Goal: Information Seeking & Learning: Understand process/instructions

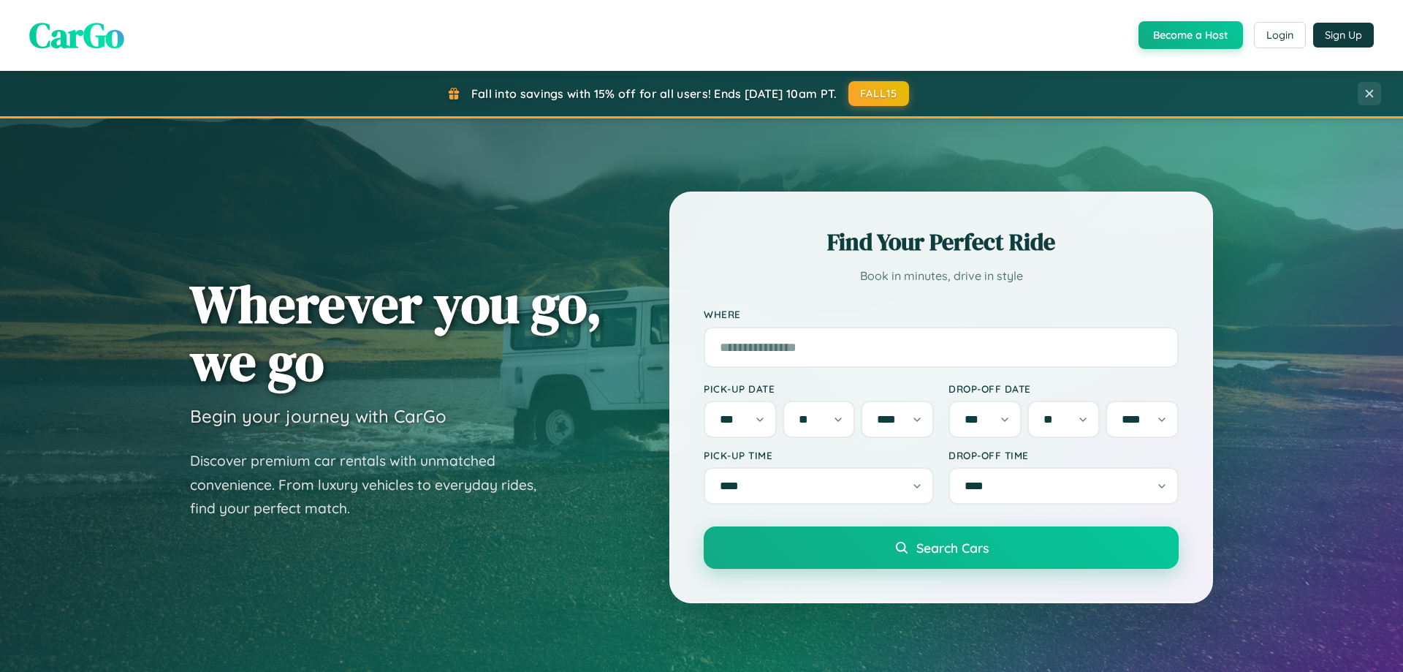
select select "*"
select select "**"
select select "****"
select select "*"
select select "**"
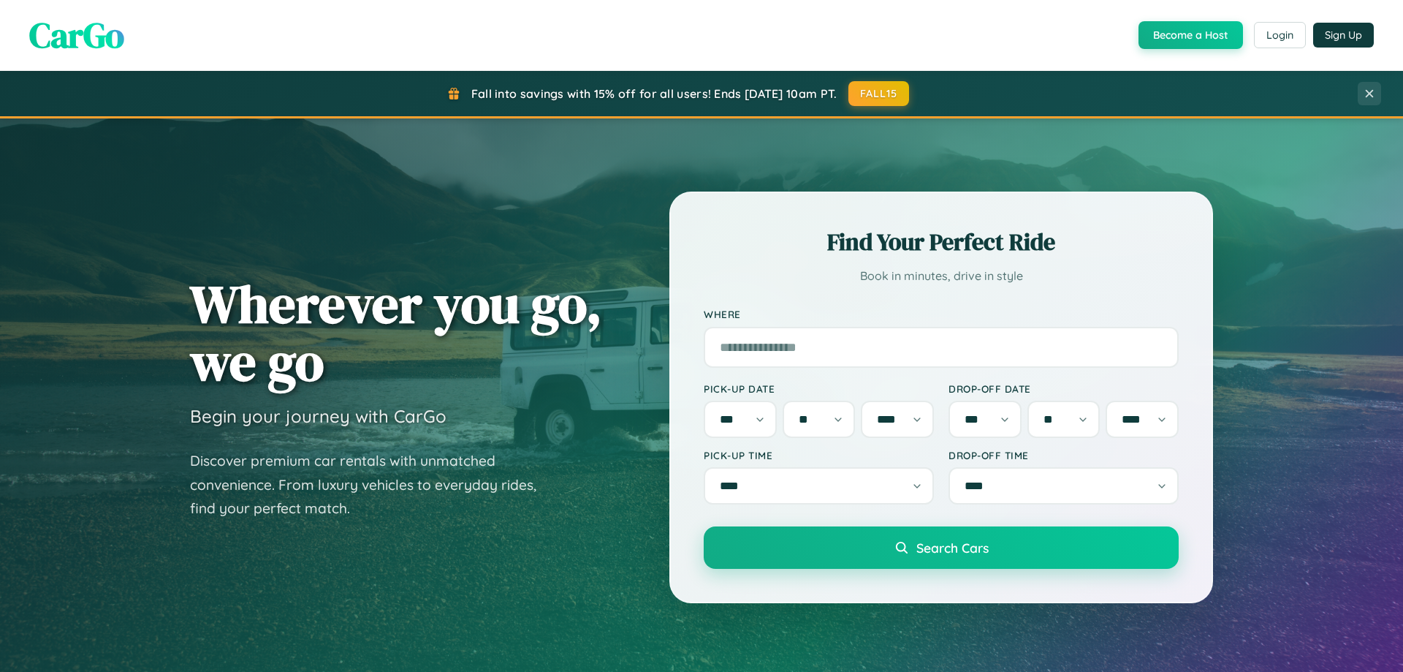
select select "****"
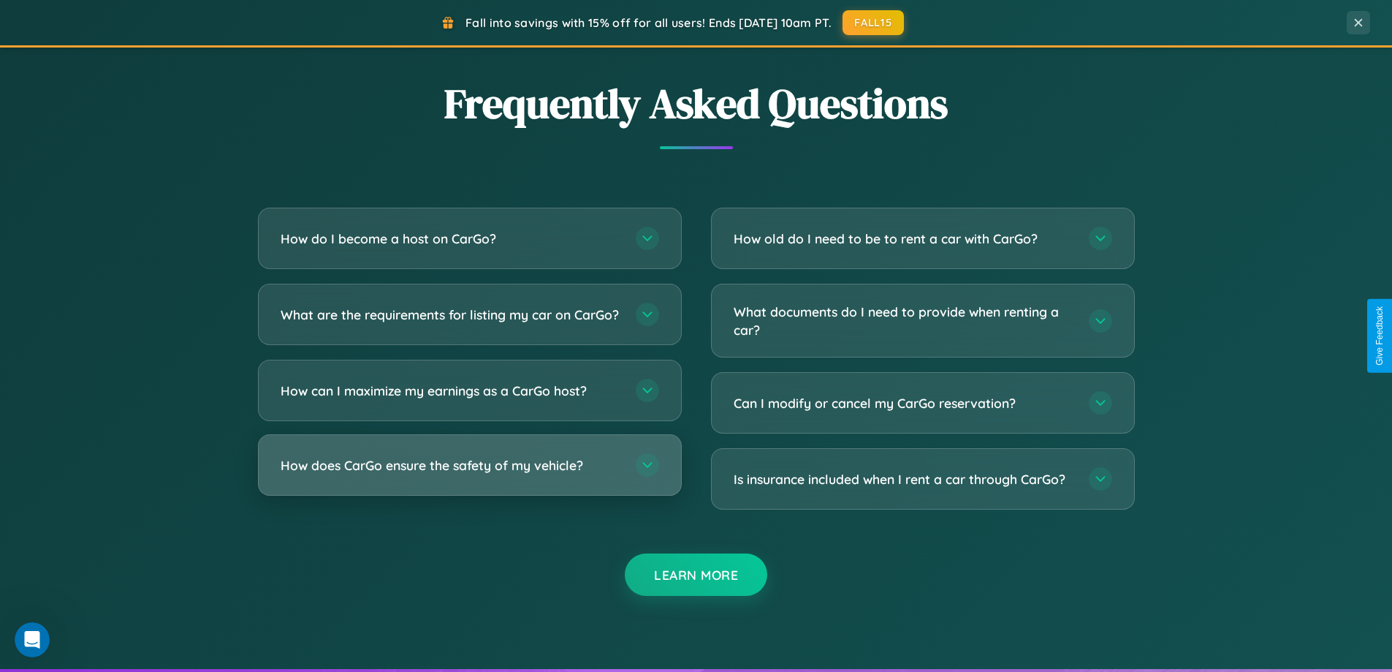
click at [469, 474] on h3 "How does CarGo ensure the safety of my vehicle?" at bounding box center [451, 465] width 341 height 18
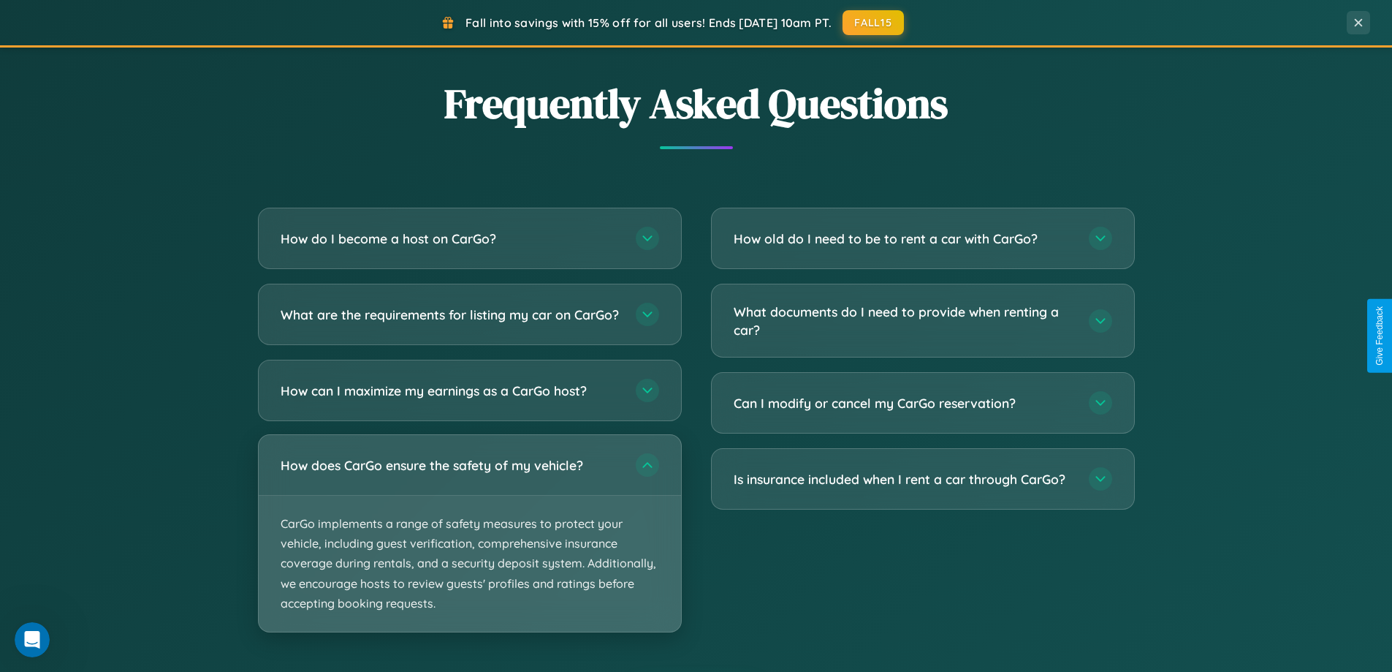
click at [469, 545] on p "CarGo implements a range of safety measures to protect your vehicle, including …" at bounding box center [470, 563] width 422 height 136
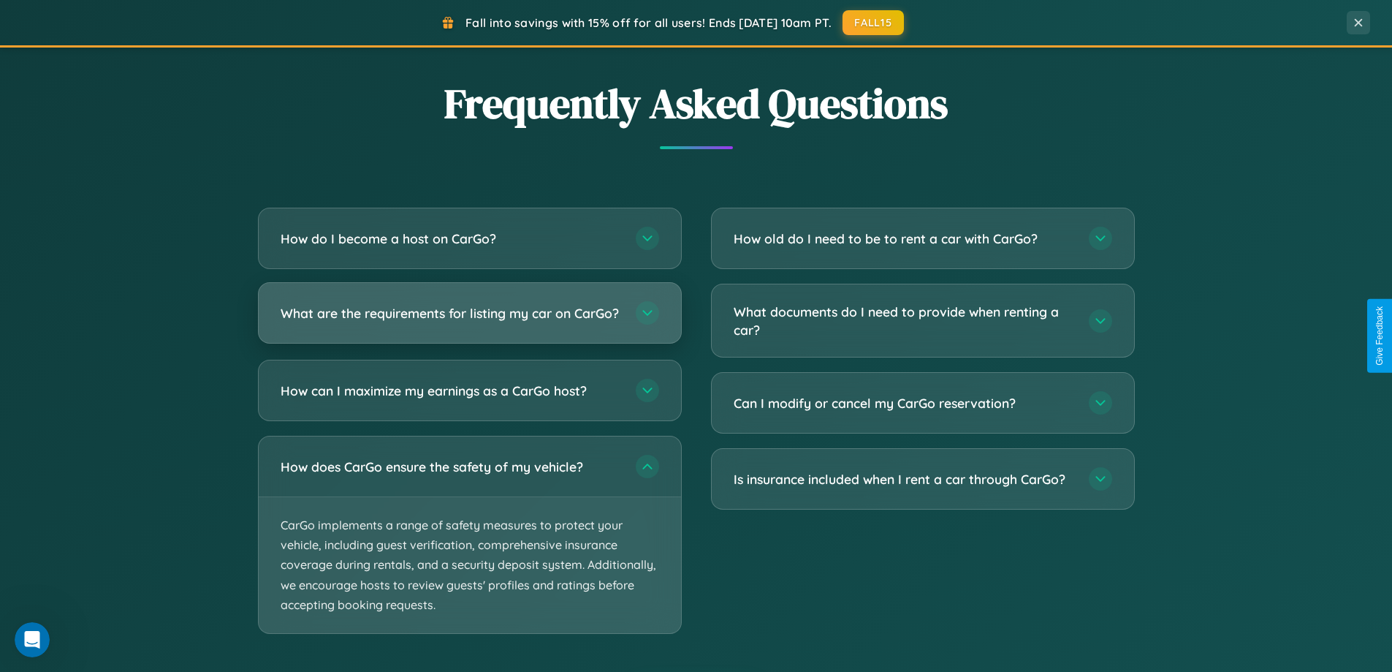
click at [469, 319] on h3 "What are the requirements for listing my car on CarGo?" at bounding box center [451, 313] width 341 height 18
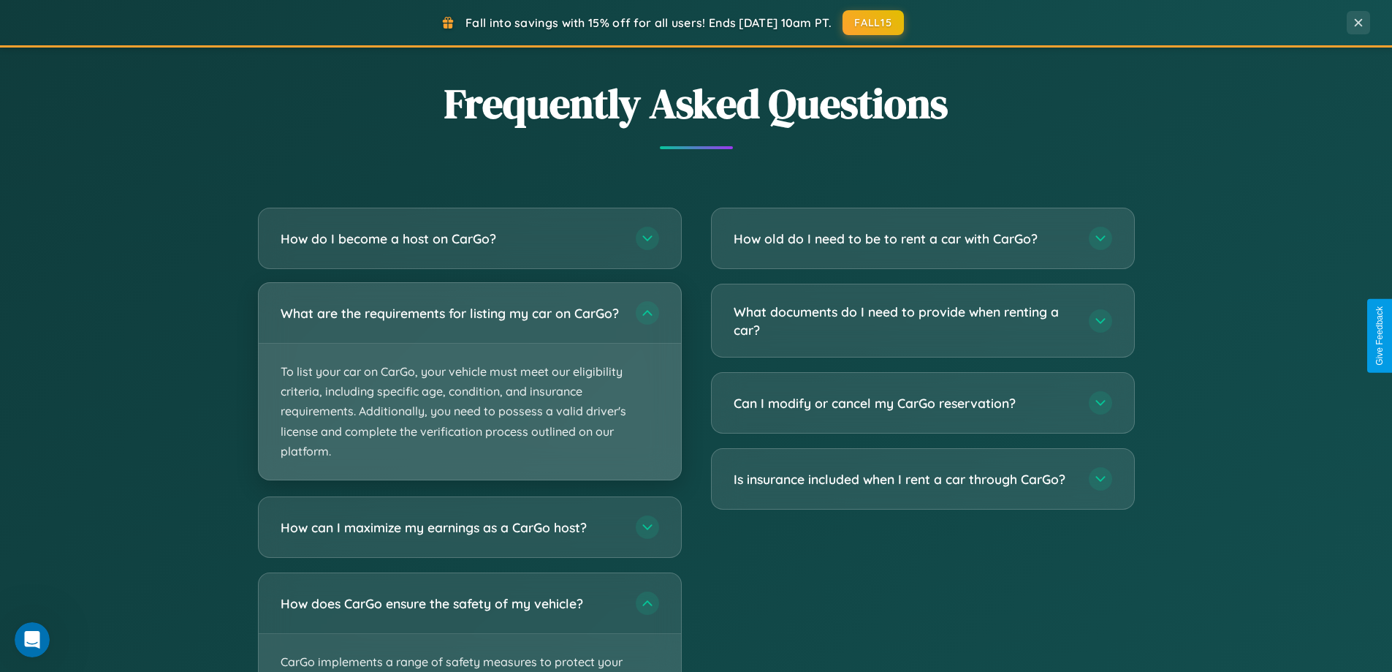
click at [469, 387] on p "To list your car on CarGo, your vehicle must meet our eligibility criteria, inc…" at bounding box center [470, 411] width 422 height 136
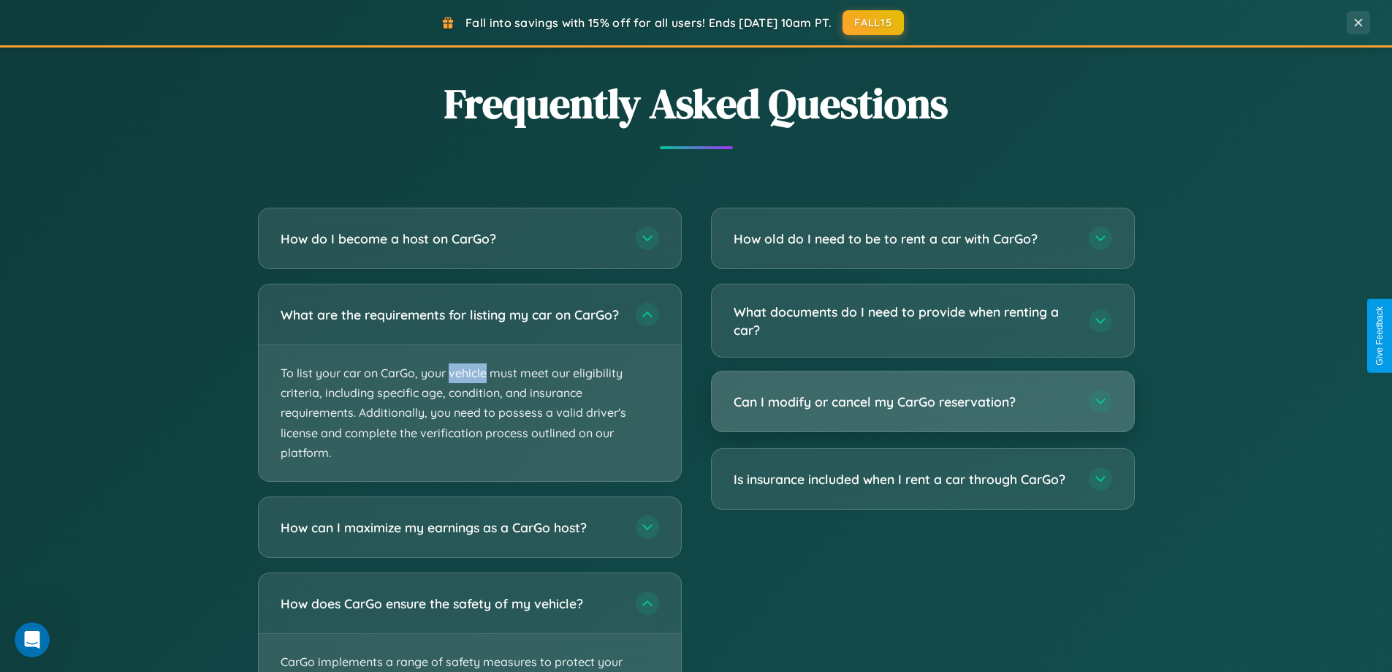
click at [922, 403] on h3 "Can I modify or cancel my CarGo reservation?" at bounding box center [904, 401] width 341 height 18
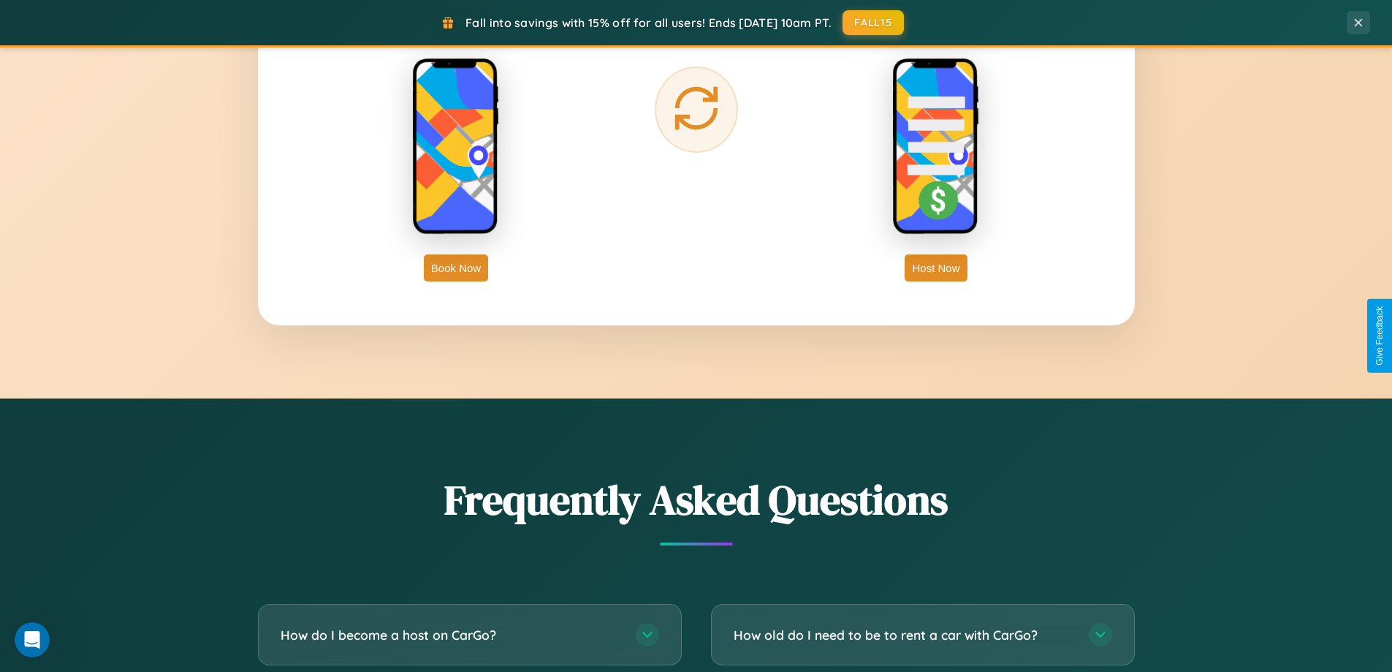
scroll to position [2348, 0]
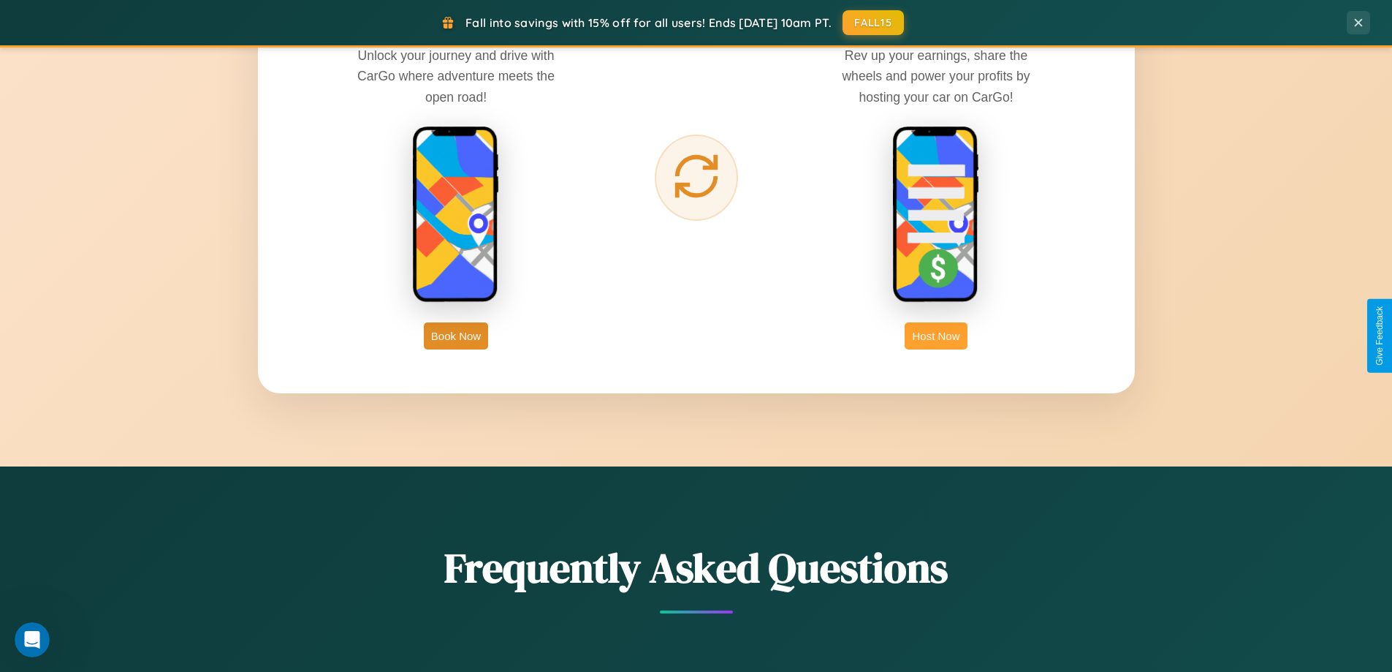
click at [936, 335] on button "Host Now" at bounding box center [936, 335] width 62 height 27
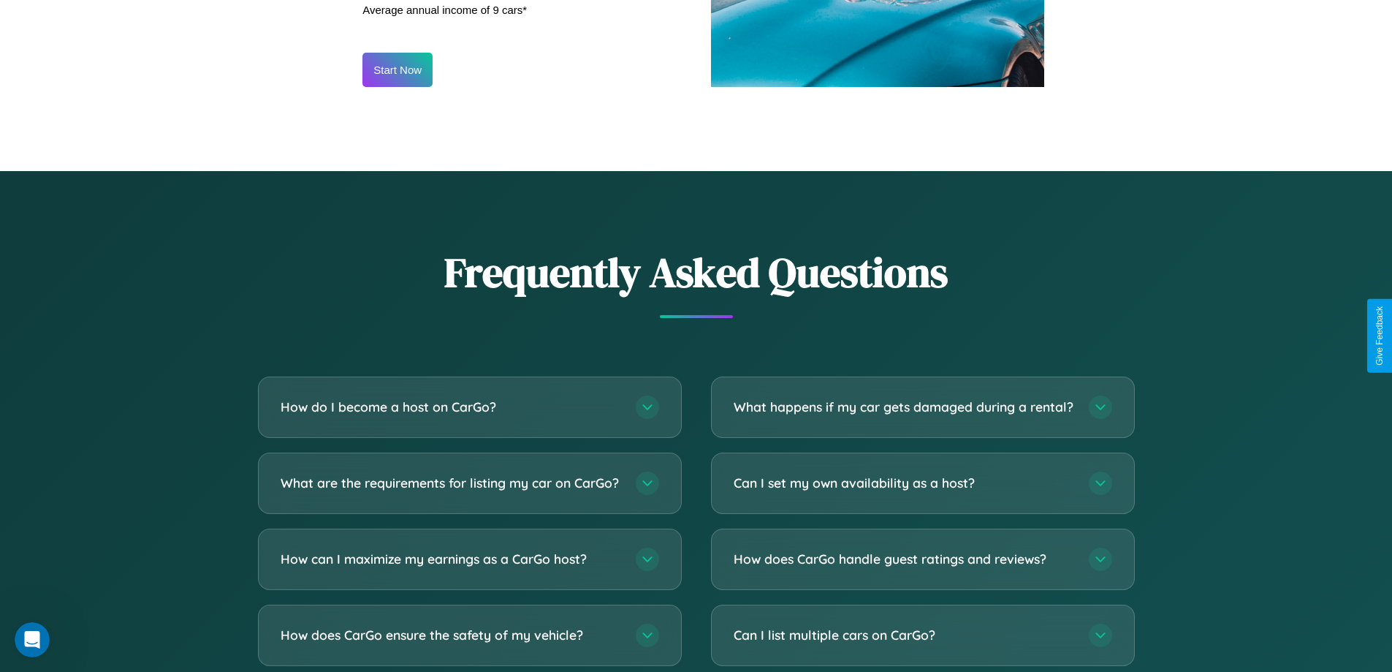
scroll to position [1975, 0]
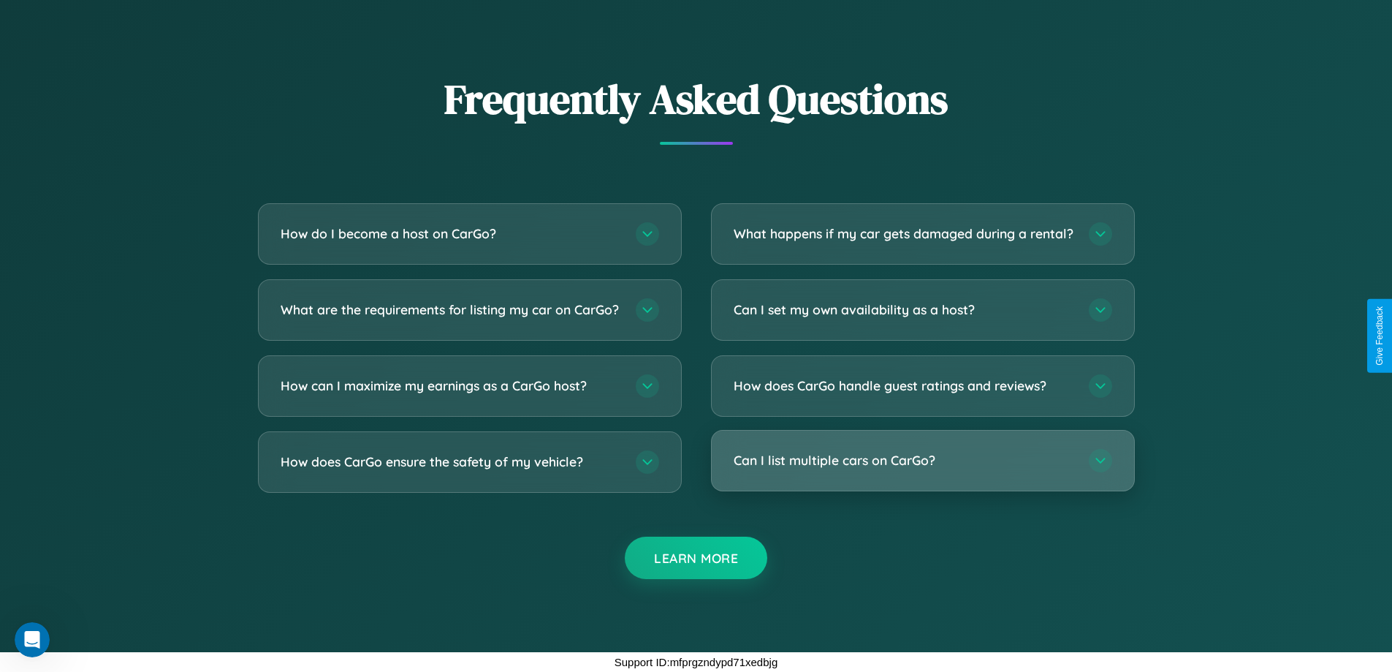
click at [922, 460] on h3 "Can I list multiple cars on CarGo?" at bounding box center [904, 460] width 341 height 18
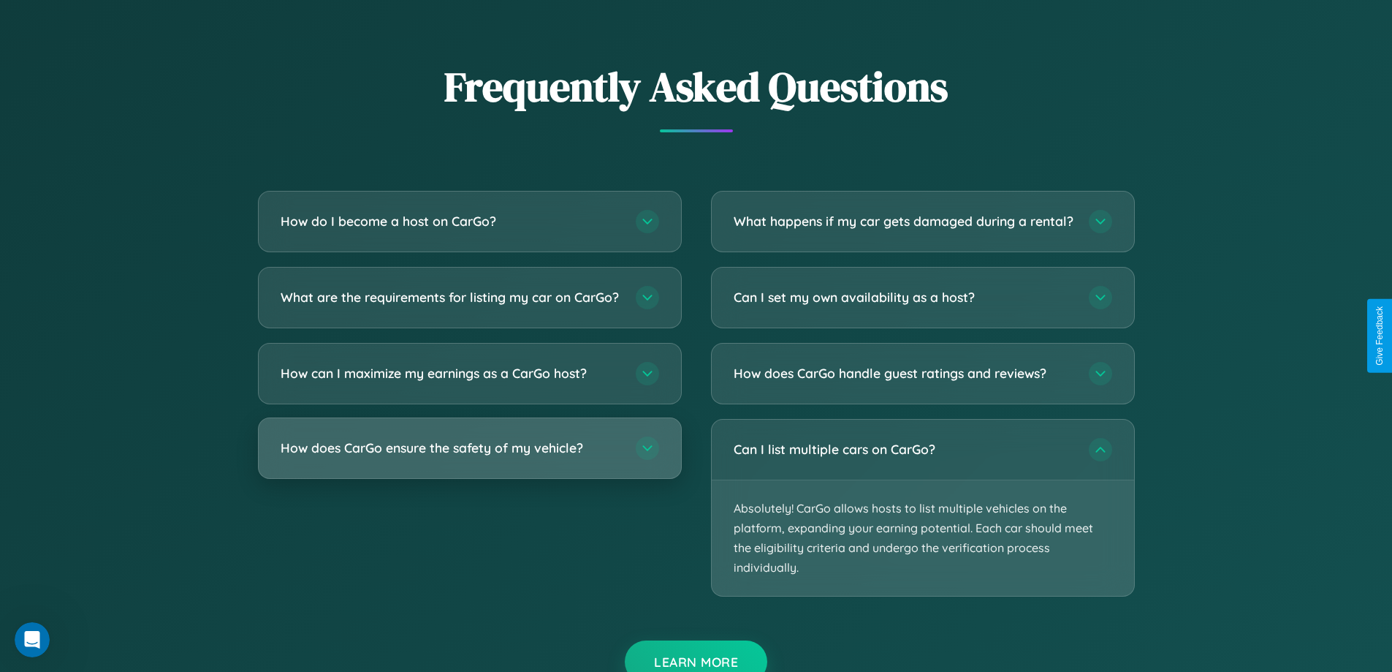
click at [469, 457] on h3 "How does CarGo ensure the safety of my vehicle?" at bounding box center [451, 447] width 341 height 18
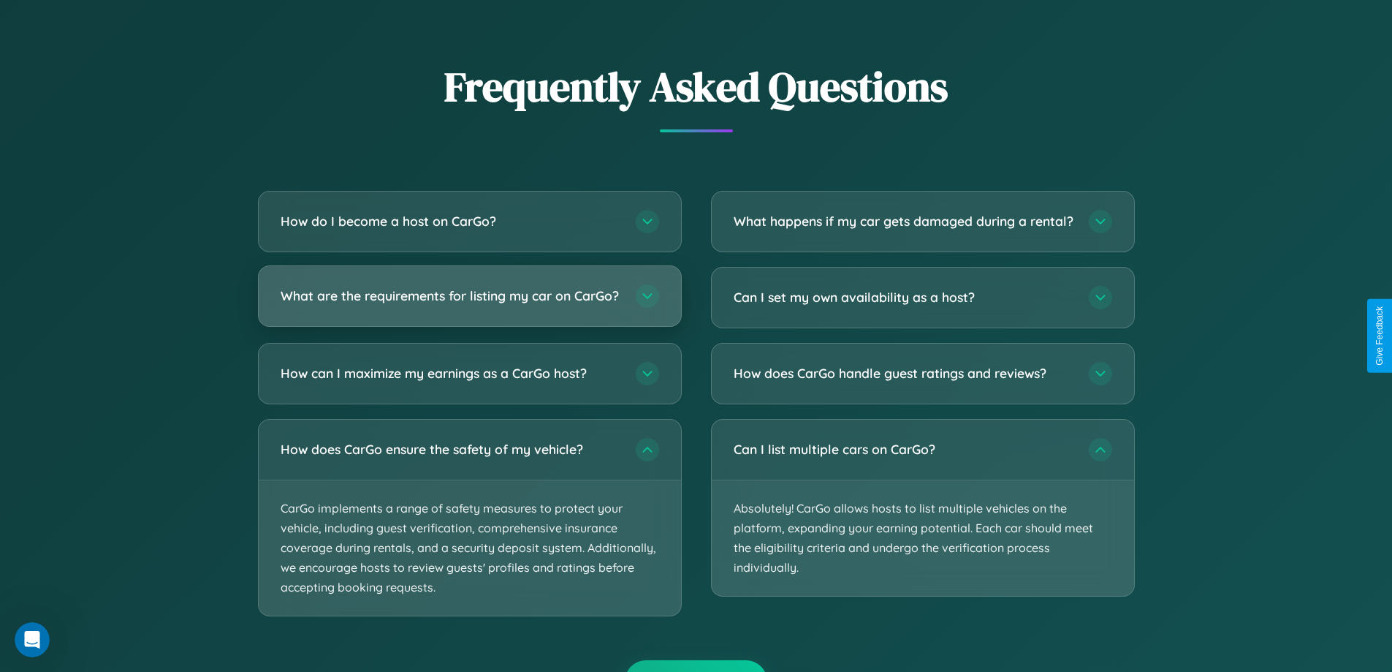
click at [469, 303] on h3 "What are the requirements for listing my car on CarGo?" at bounding box center [451, 295] width 341 height 18
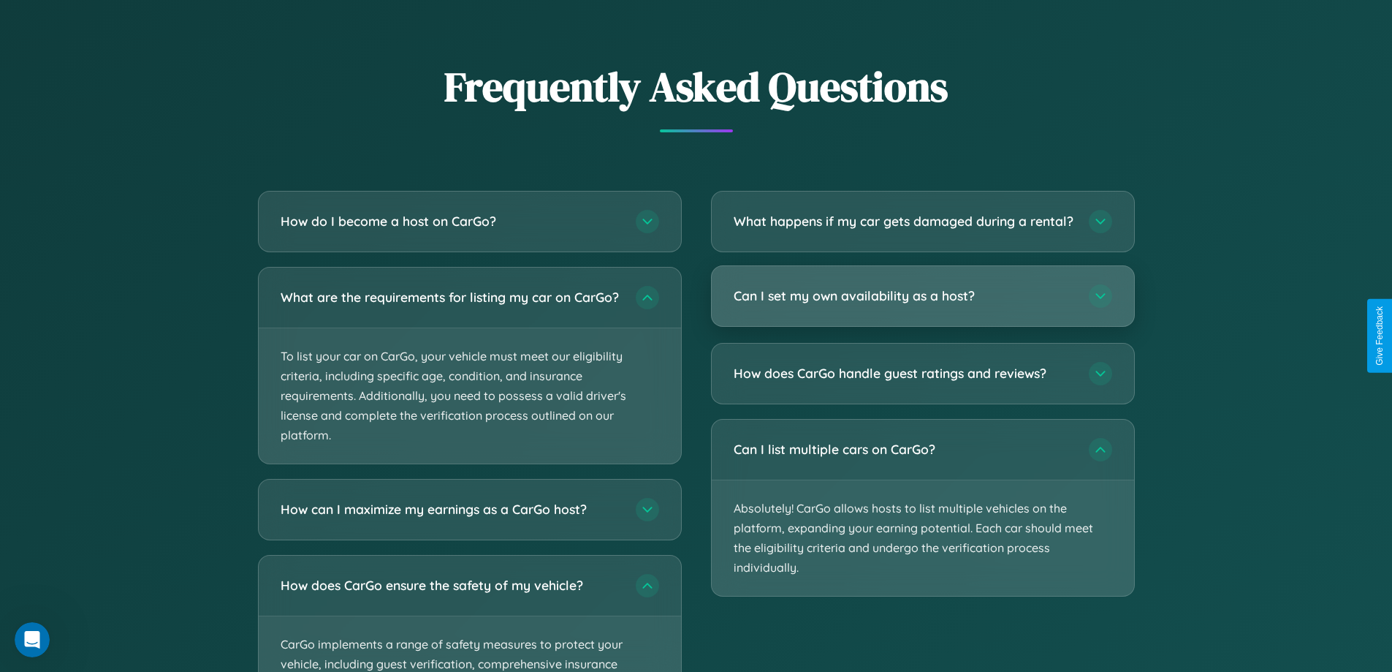
click at [922, 305] on h3 "Can I set my own availability as a host?" at bounding box center [904, 295] width 341 height 18
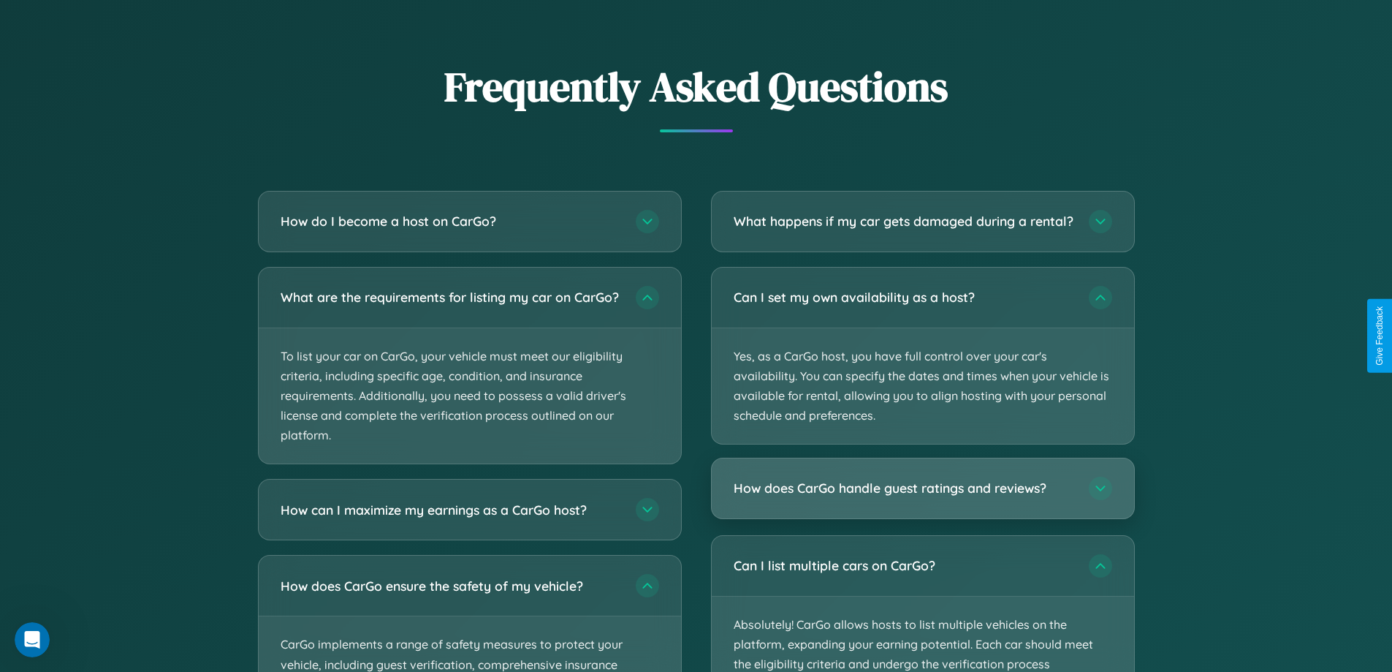
click at [922, 498] on h3 "How does CarGo handle guest ratings and reviews?" at bounding box center [904, 488] width 341 height 18
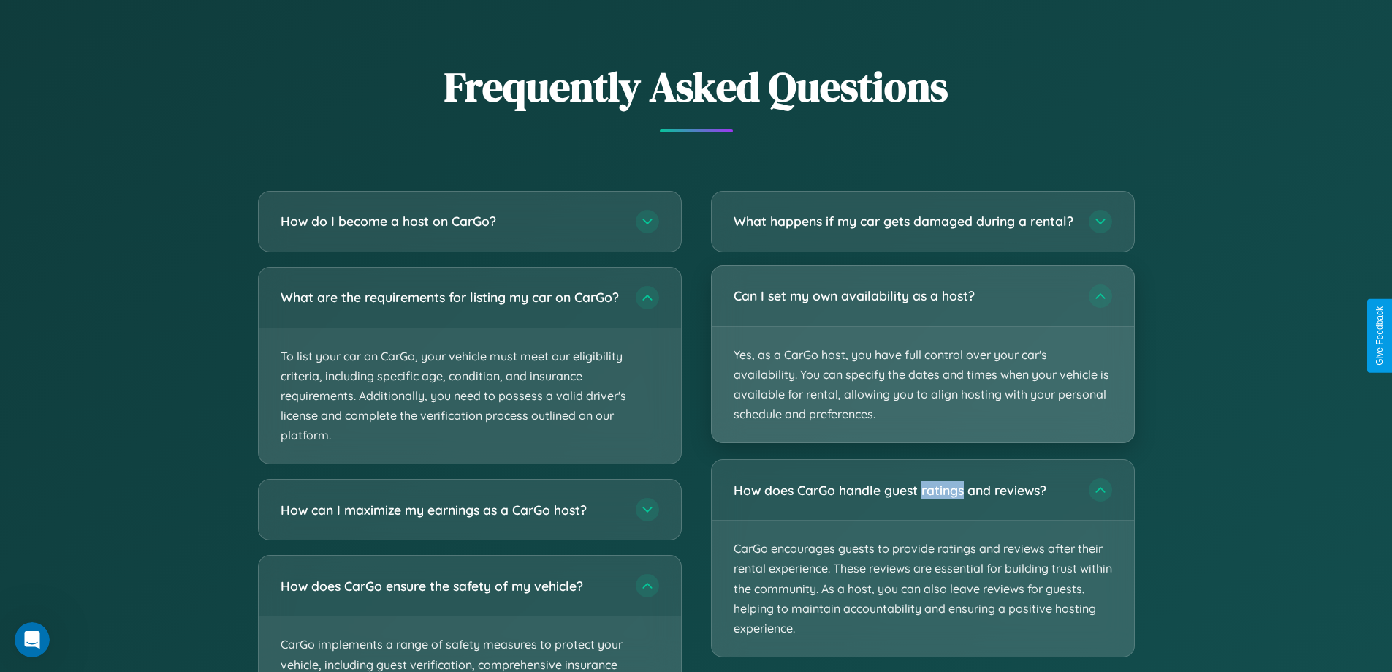
click at [922, 366] on p "Yes, as a CarGo host, you have full control over your car's availability. You c…" at bounding box center [923, 385] width 422 height 116
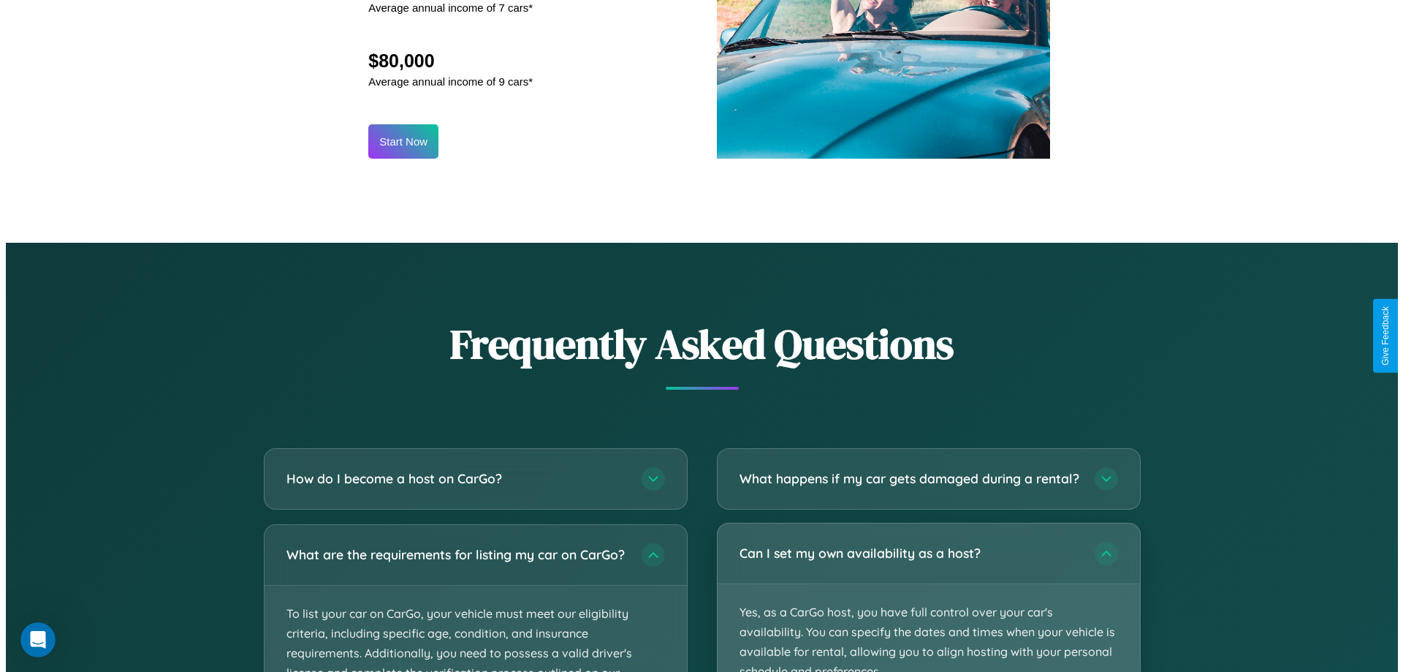
scroll to position [706, 0]
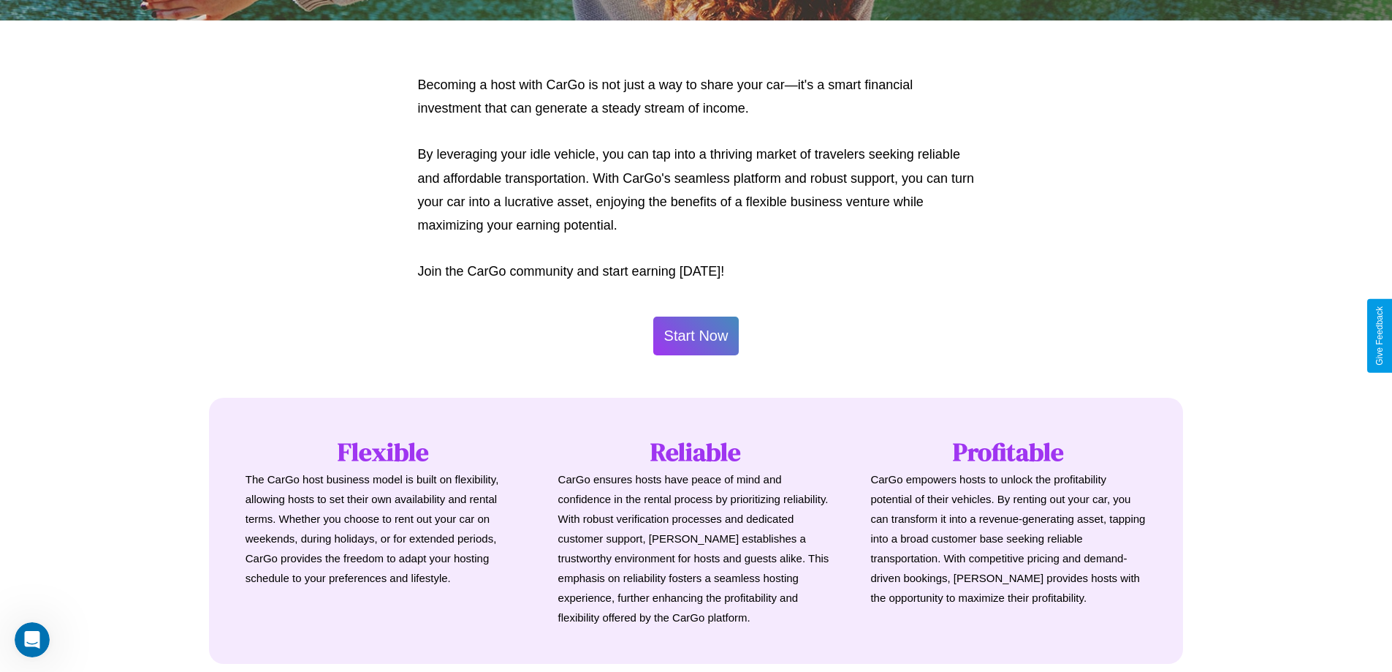
click at [696, 335] on button "Start Now" at bounding box center [696, 335] width 86 height 39
